Goal: Information Seeking & Learning: Learn about a topic

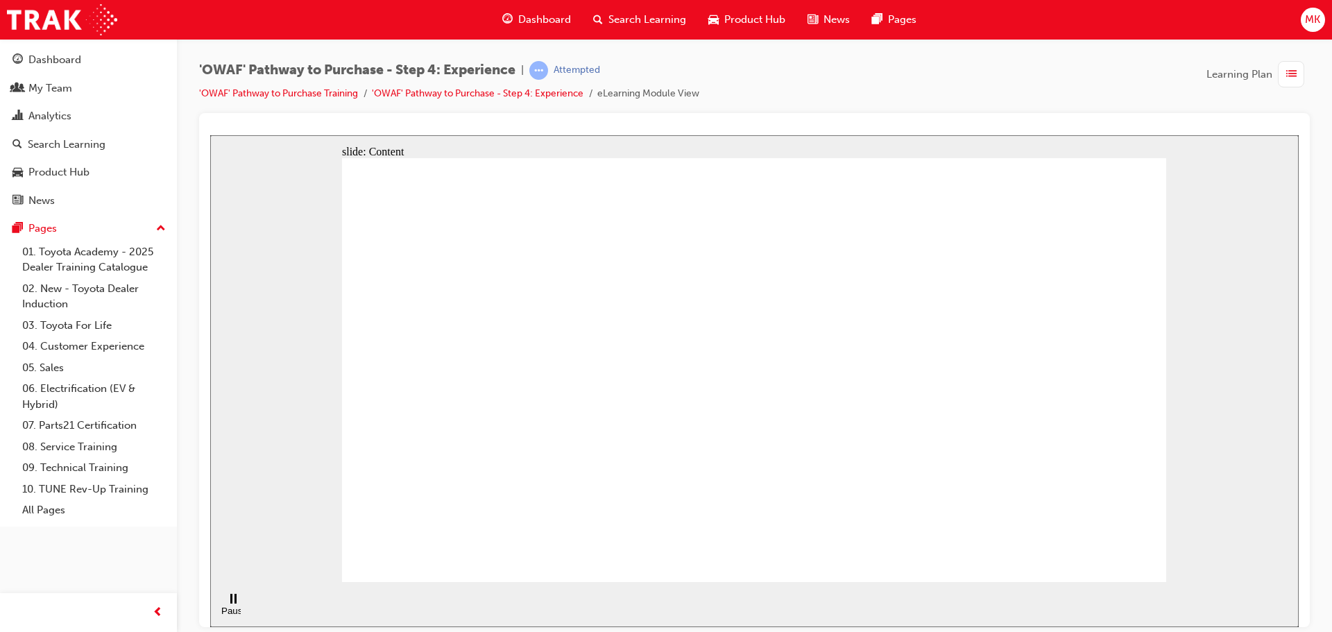
click at [604, 590] on div "slide: Content Rectangle 1 Rectangle 4 Rectangle 1 Rectangle 2 Toyota Value Cha…" at bounding box center [754, 381] width 1089 height 492
click at [577, 581] on section "Pause (Ctrl+Alt+P) Replay (Ctrl+Alt+R) Playback speed Playback Speed 2 1.75 1.5" at bounding box center [754, 603] width 1089 height 45
drag, startPoint x: 577, startPoint y: 559, endPoint x: 393, endPoint y: 557, distance: 183.9
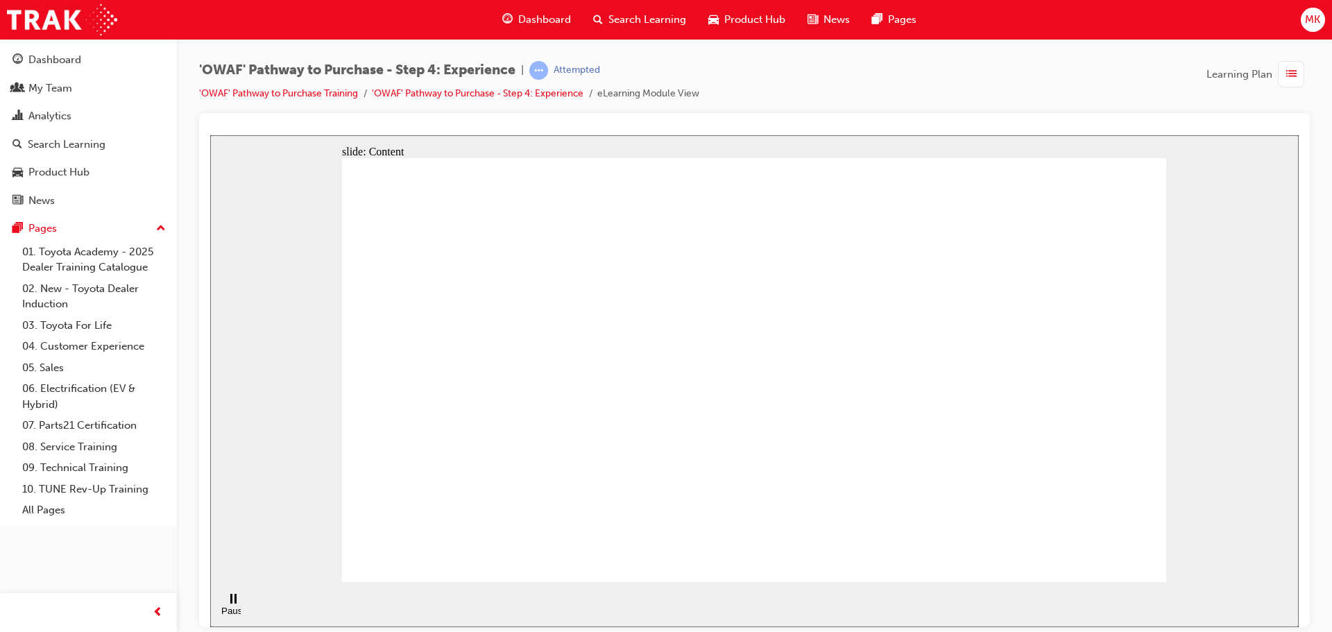
drag, startPoint x: 413, startPoint y: 557, endPoint x: 432, endPoint y: 535, distance: 29.0
click at [534, 15] on span "Dashboard" at bounding box center [544, 20] width 53 height 16
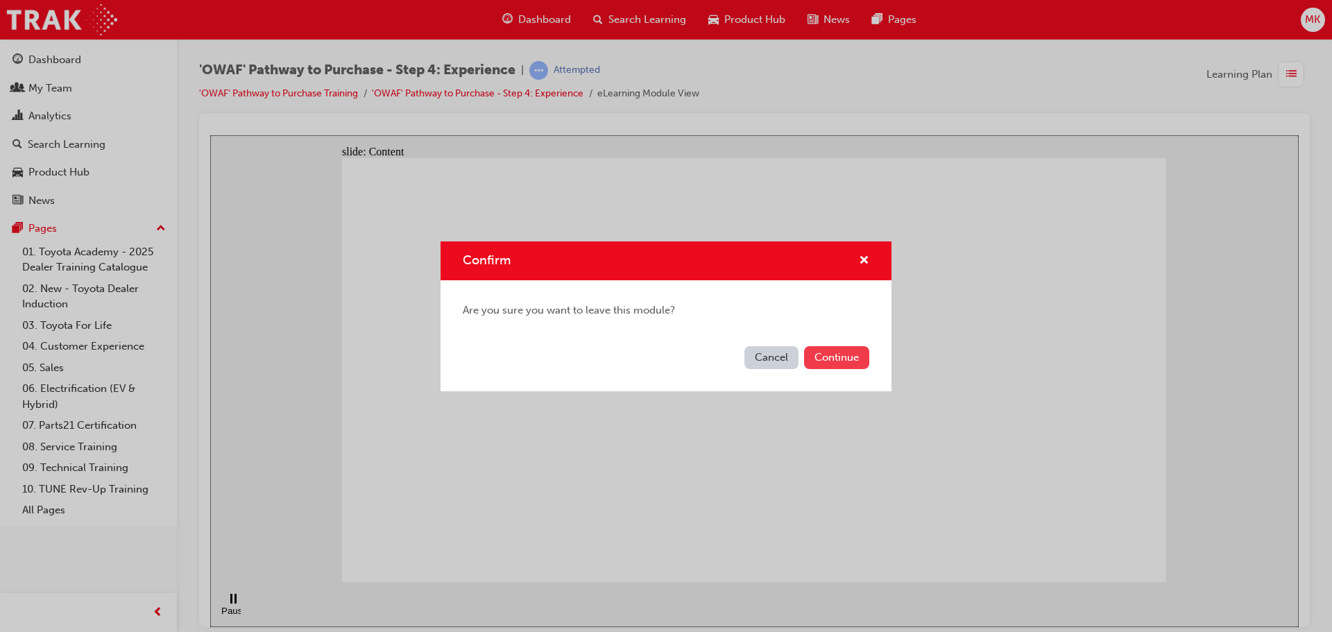
click at [819, 359] on button "Continue" at bounding box center [836, 357] width 65 height 23
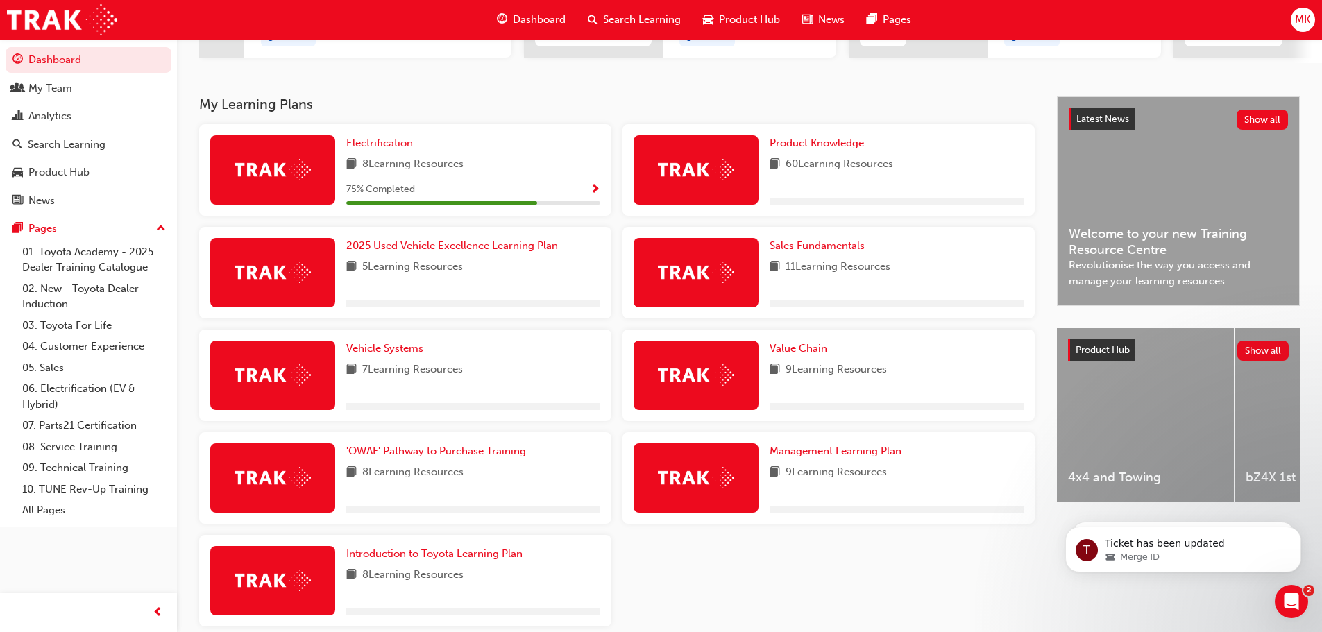
scroll to position [278, 0]
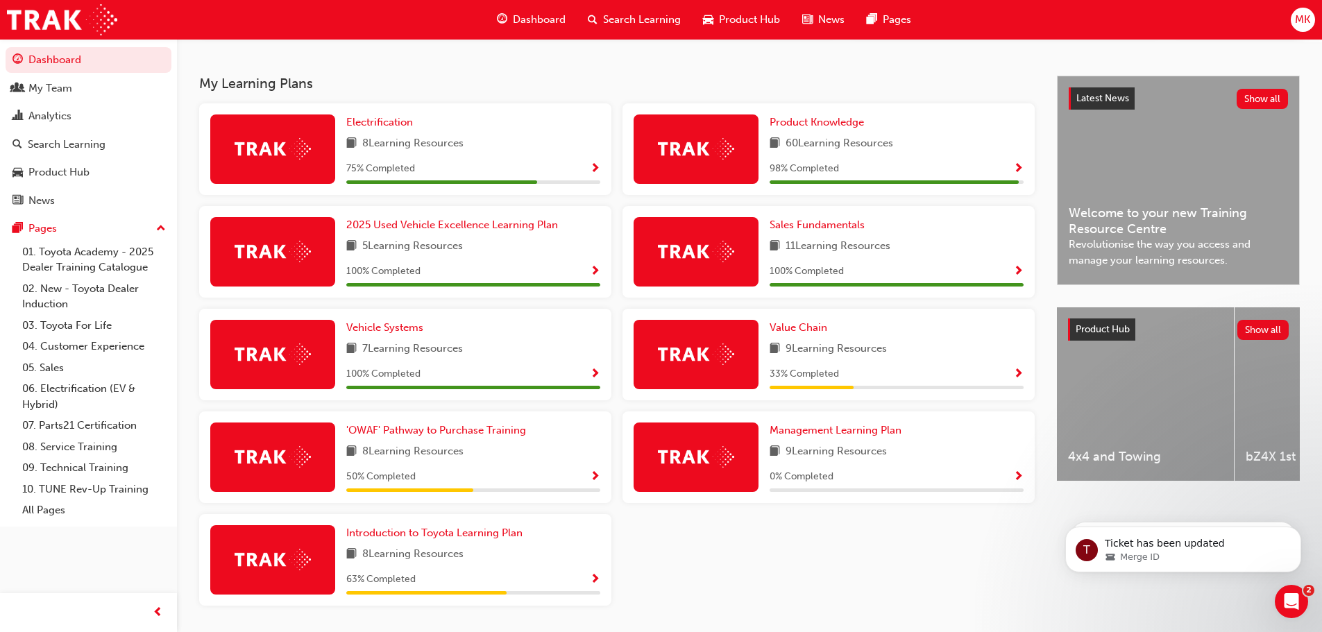
click at [593, 479] on span "Show Progress" at bounding box center [595, 477] width 10 height 12
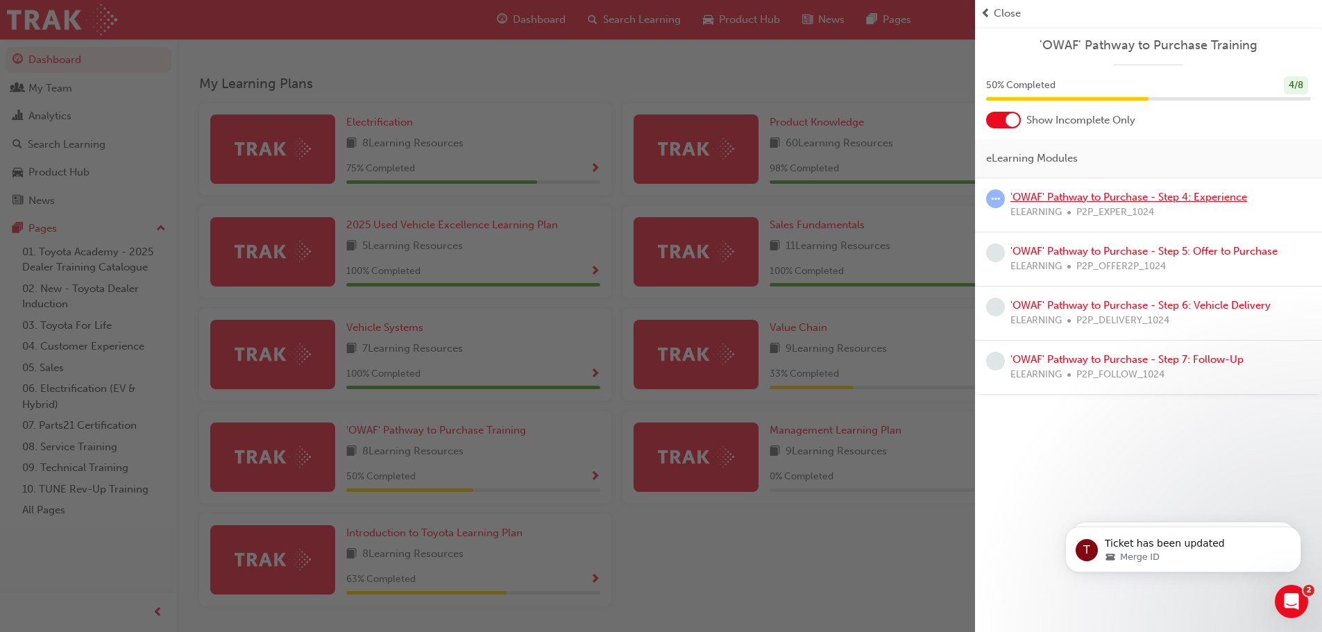
click at [1062, 196] on link "'OWAF' Pathway to Purchase - Step 4: Experience" at bounding box center [1128, 197] width 237 height 12
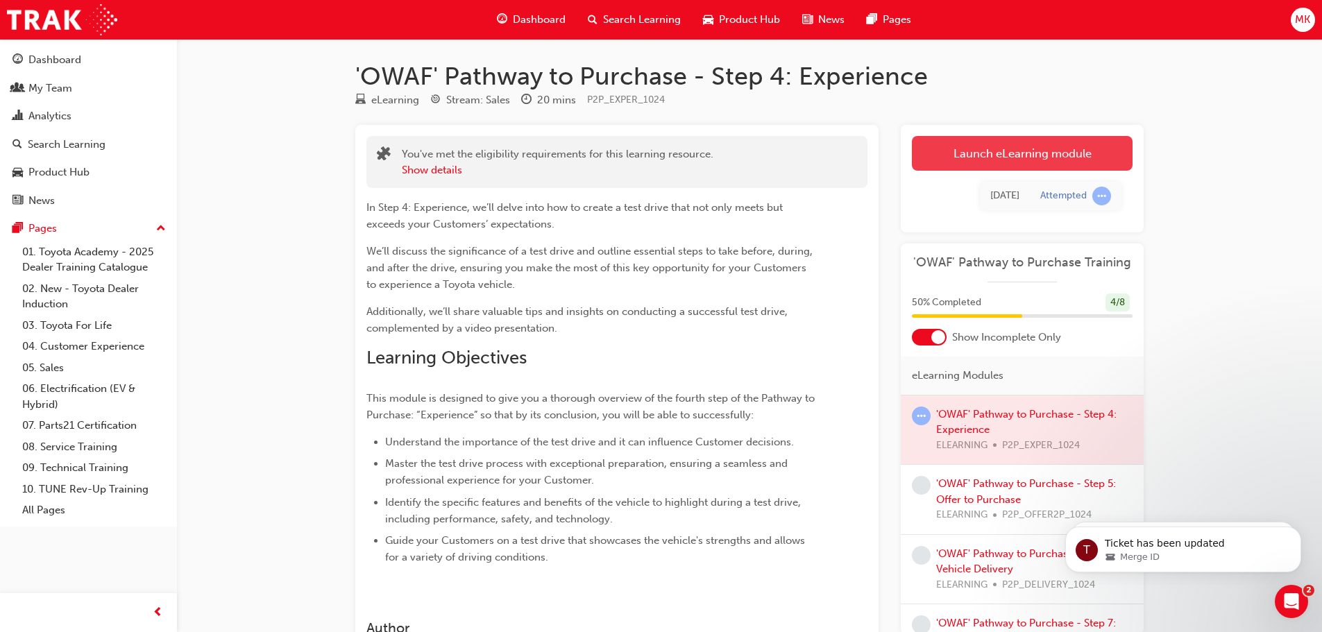
click at [1003, 143] on link "Launch eLearning module" at bounding box center [1022, 153] width 221 height 35
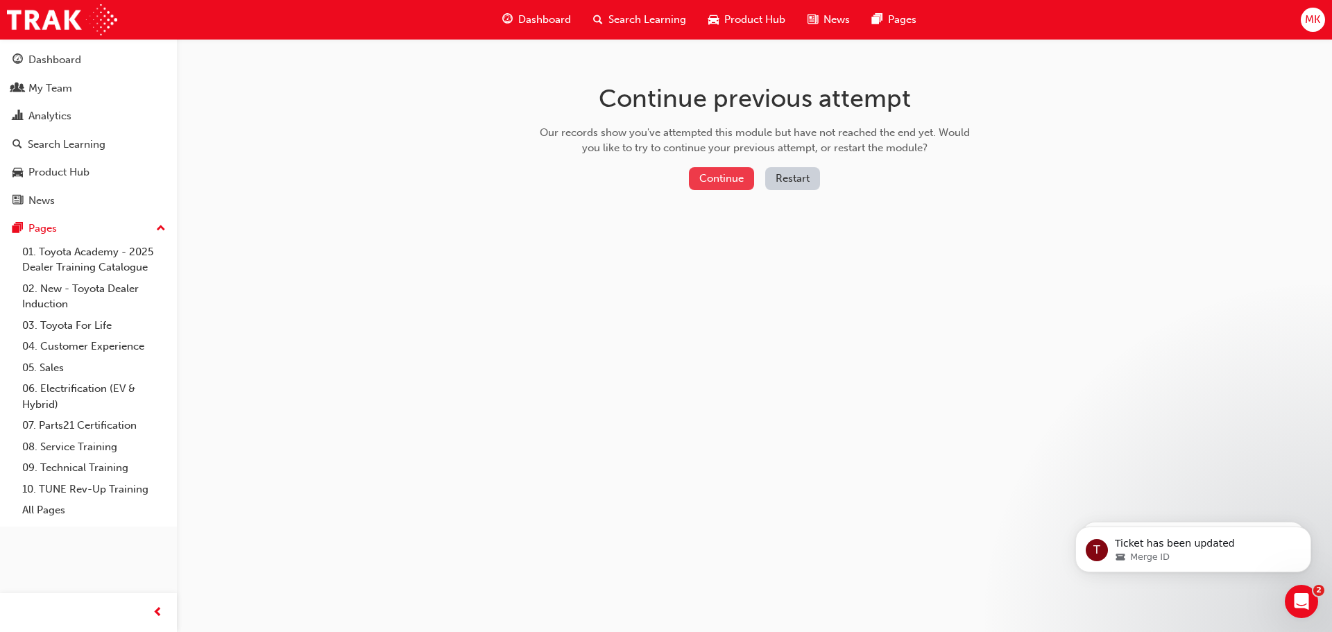
click at [727, 169] on button "Continue" at bounding box center [721, 178] width 65 height 23
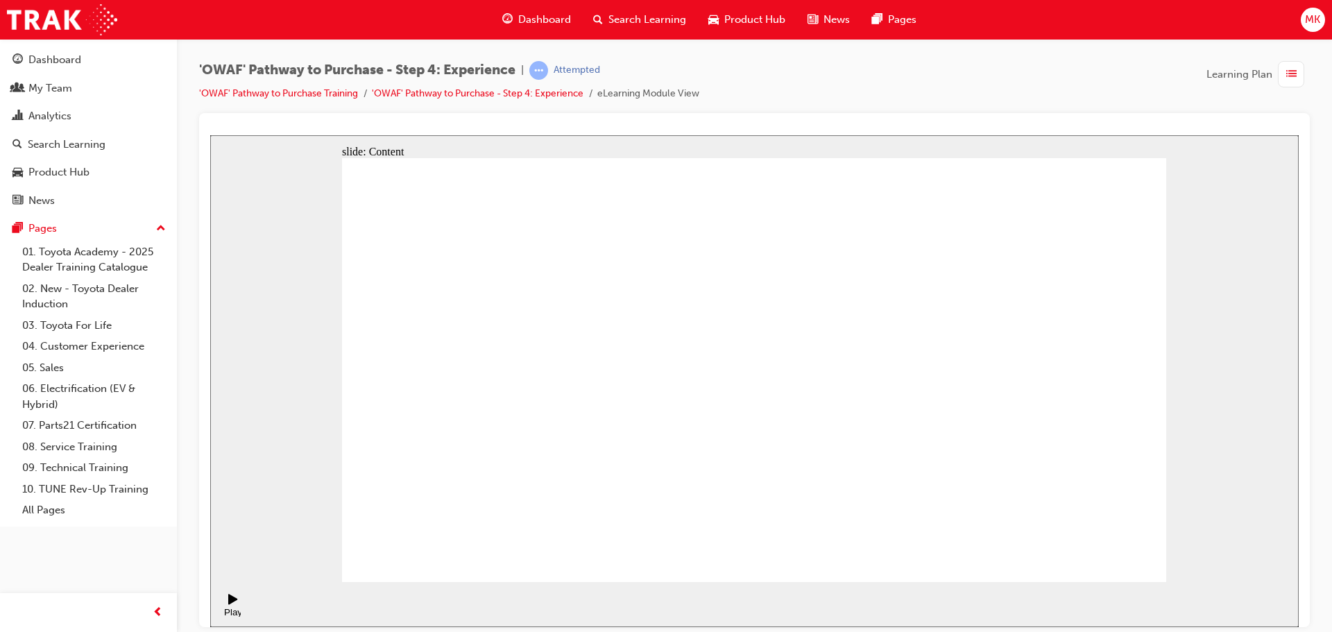
drag, startPoint x: 441, startPoint y: 253, endPoint x: 440, endPoint y: 266, distance: 13.3
drag, startPoint x: 564, startPoint y: 266, endPoint x: 878, endPoint y: 277, distance: 313.8
